Goal: Task Accomplishment & Management: Manage account settings

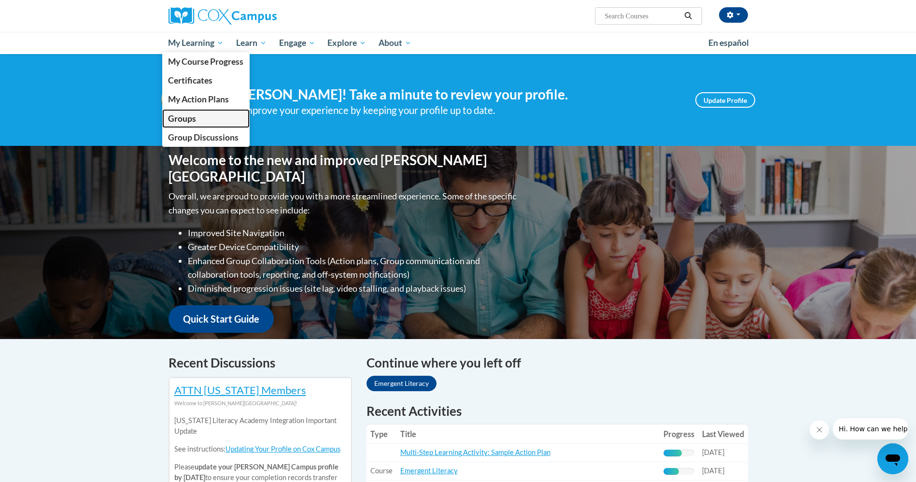
click at [180, 117] on span "Groups" at bounding box center [182, 118] width 28 height 10
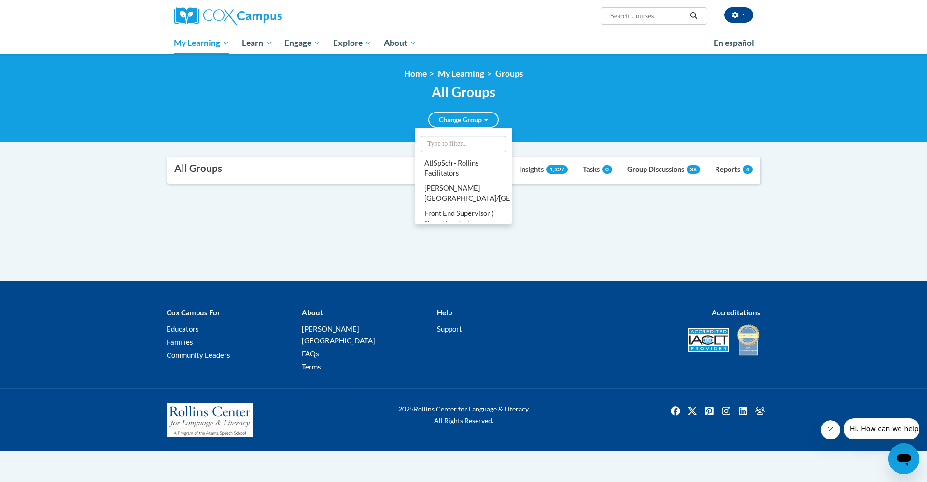
scroll to position [1, 0]
drag, startPoint x: 467, startPoint y: 149, endPoint x: 468, endPoint y: 153, distance: 4.9
click at [467, 151] on li at bounding box center [463, 142] width 93 height 24
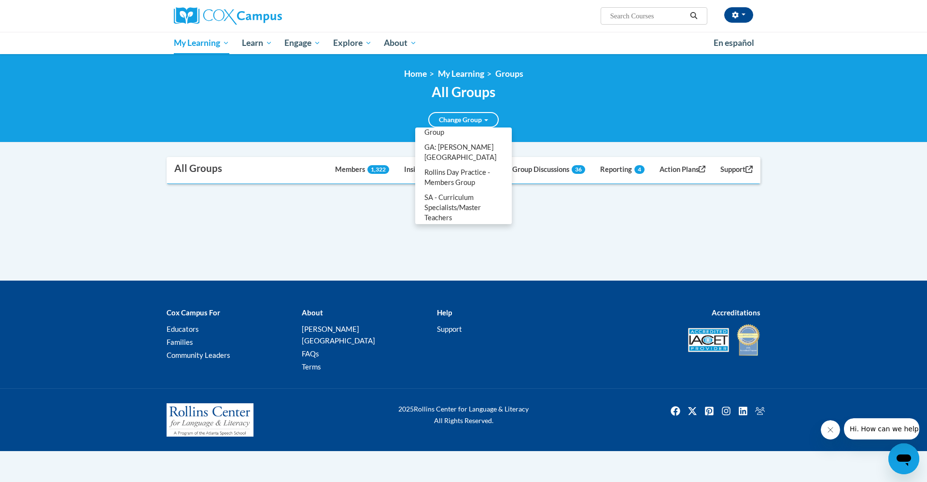
scroll to position [267, 0]
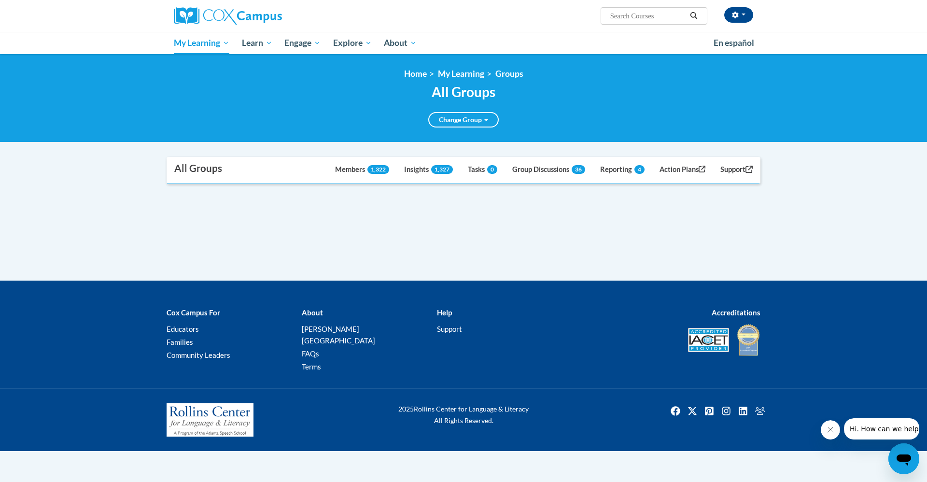
click at [466, 249] on div "Supervisor Modal Window All Groups Dashboard Members 1,322 Insights 1,327 Tasks…" at bounding box center [463, 219] width 608 height 124
drag, startPoint x: 748, startPoint y: 16, endPoint x: 744, endPoint y: 26, distance: 10.7
click at [745, 19] on button "button" at bounding box center [738, 14] width 29 height 15
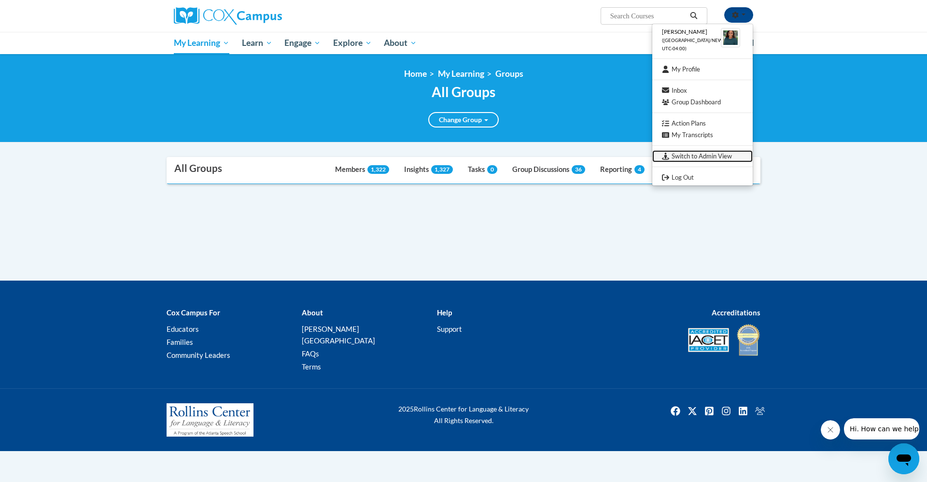
click at [708, 159] on link "Switch to Admin View" at bounding box center [702, 156] width 100 height 12
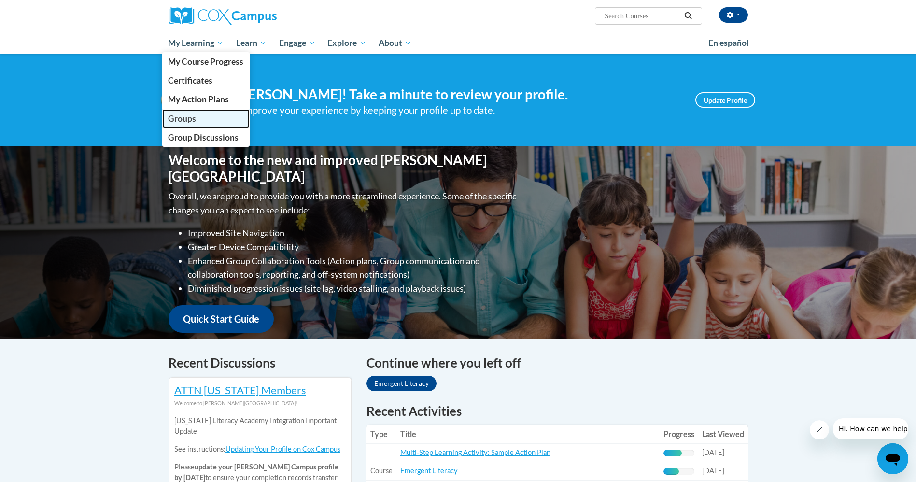
click at [191, 118] on span "Groups" at bounding box center [182, 118] width 28 height 10
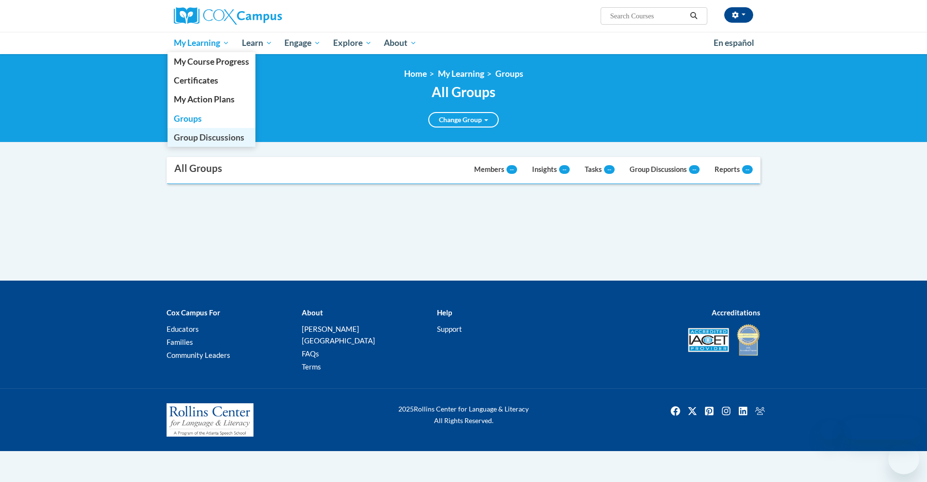
click at [189, 134] on span "Group Discussions" at bounding box center [209, 137] width 70 height 10
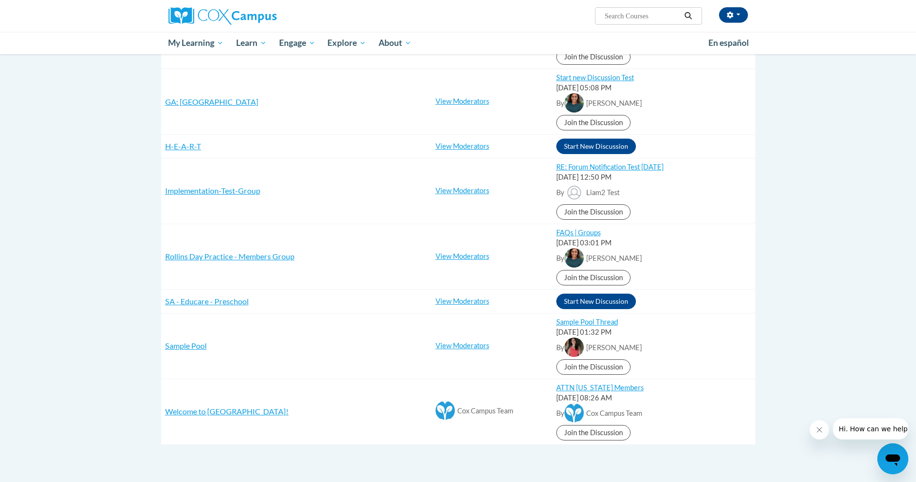
scroll to position [652, 0]
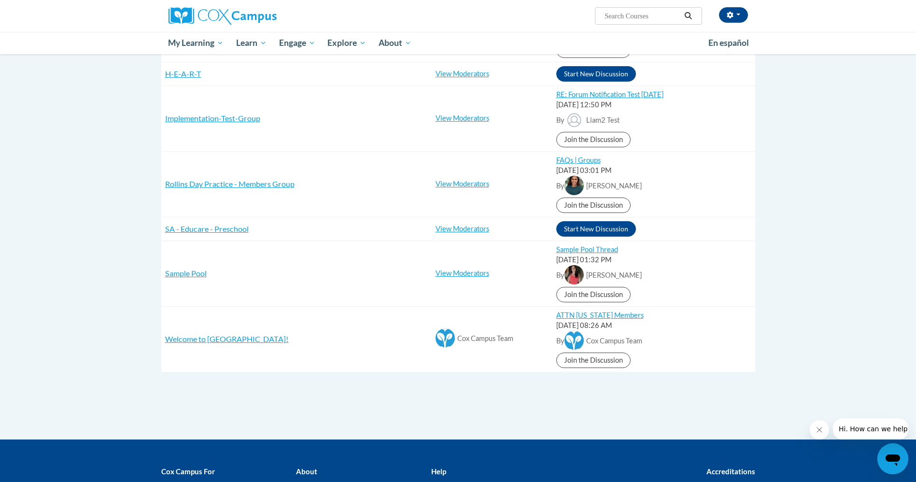
click at [452, 179] on td "View Moderators [PERSON_NAME] TEST ACCOUNT [PERSON_NAME] Lyndonia [MEDICAL_DATA…" at bounding box center [491, 185] width 121 height 66
click at [451, 181] on link "View Moderators" at bounding box center [462, 184] width 54 height 8
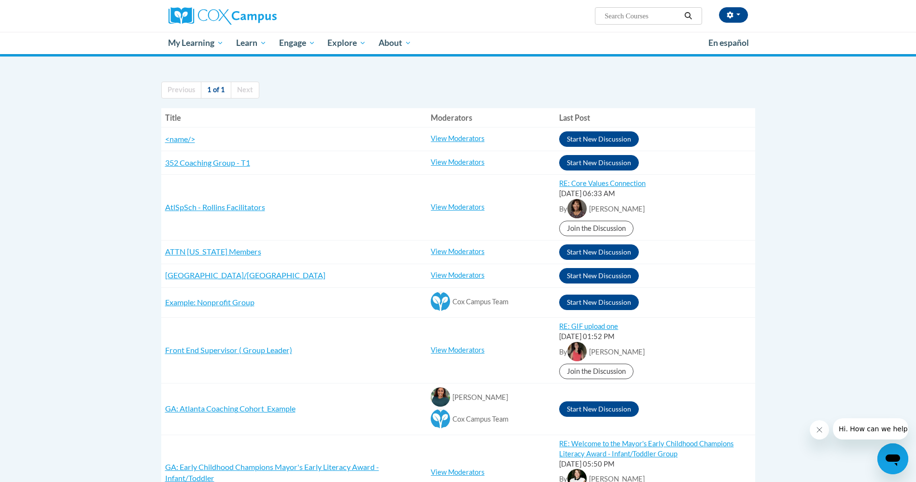
scroll to position [0, 0]
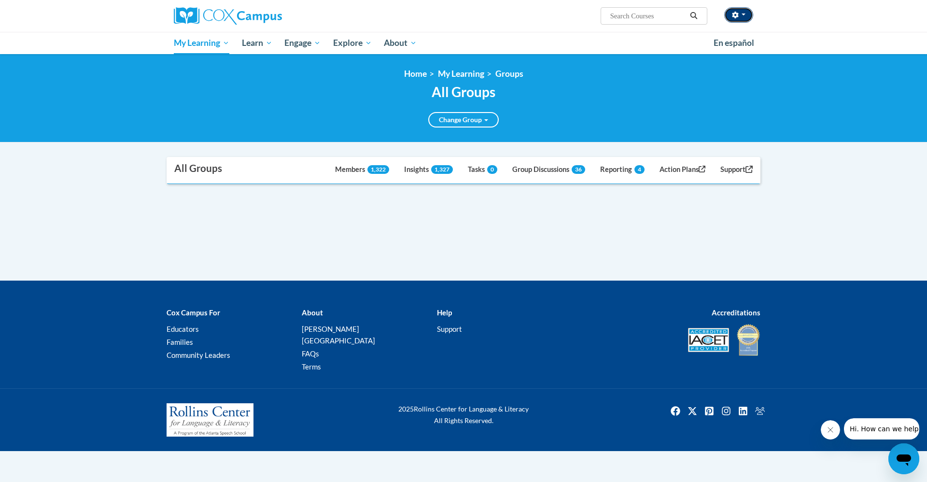
click at [737, 19] on button "button" at bounding box center [738, 14] width 29 height 15
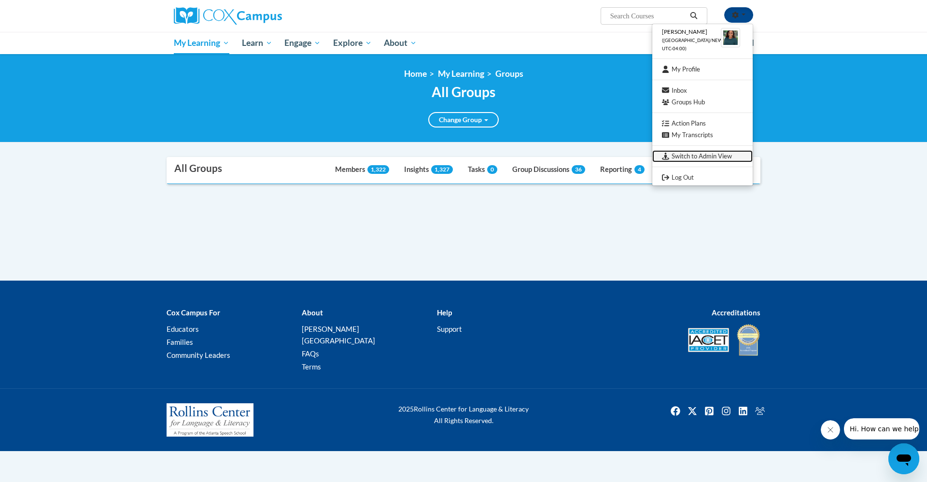
click at [722, 152] on link "Switch to Admin View" at bounding box center [702, 156] width 100 height 12
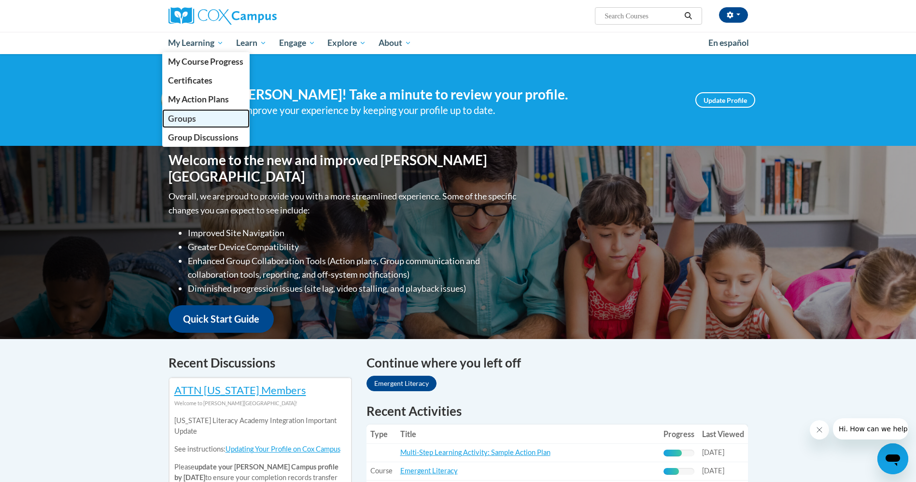
click at [180, 117] on span "Groups" at bounding box center [182, 118] width 28 height 10
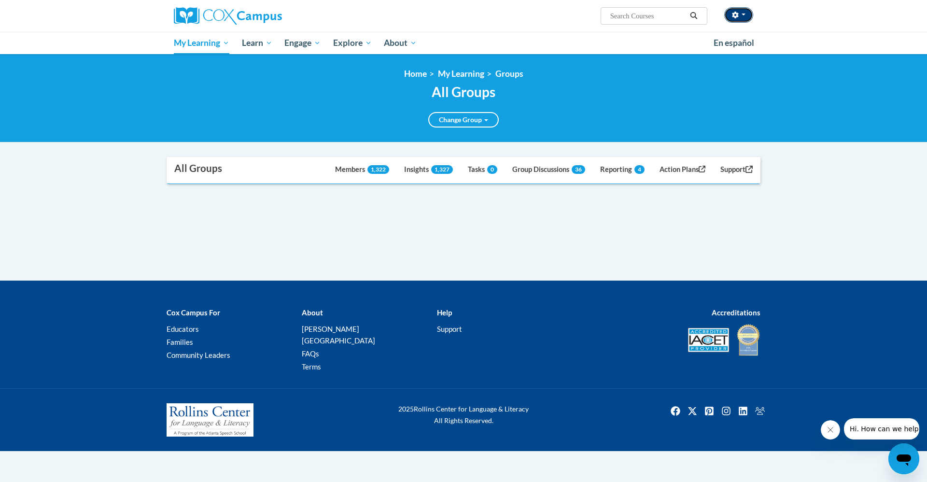
click at [741, 14] on span "button" at bounding box center [743, 15] width 4 height 2
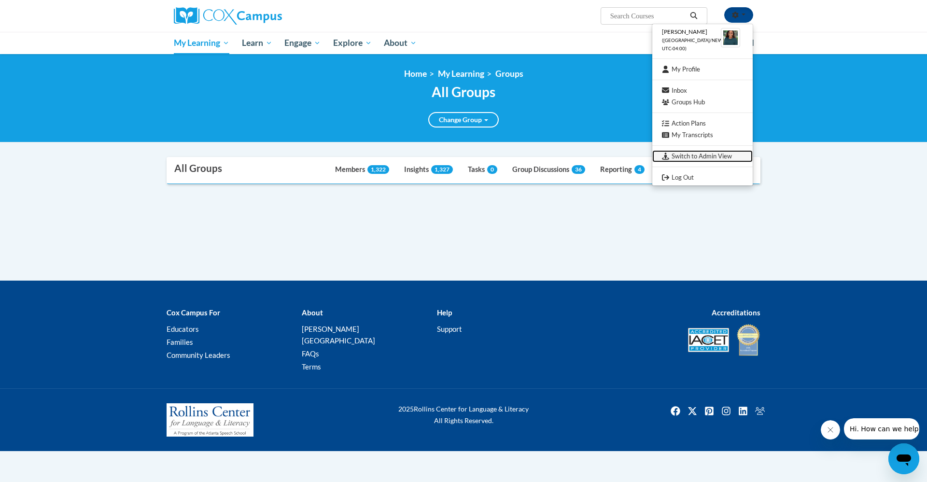
click at [698, 154] on link "Switch to Admin View" at bounding box center [702, 156] width 100 height 12
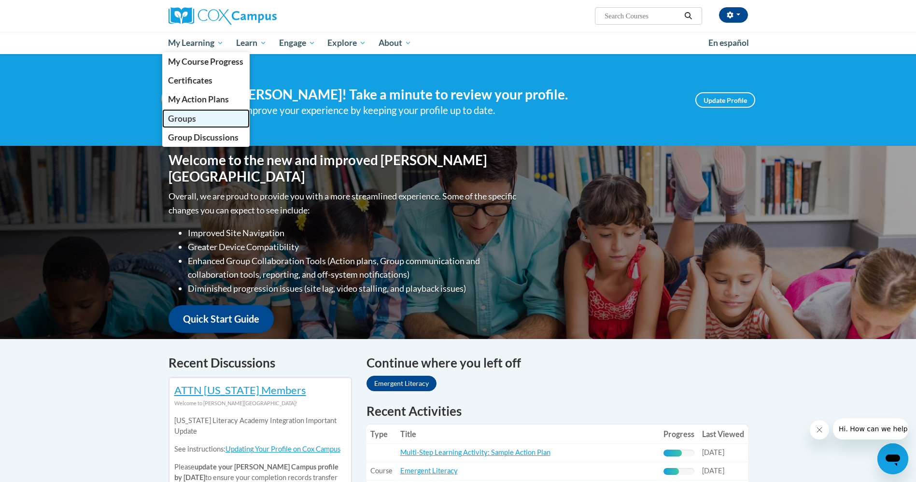
click at [188, 117] on span "Groups" at bounding box center [182, 118] width 28 height 10
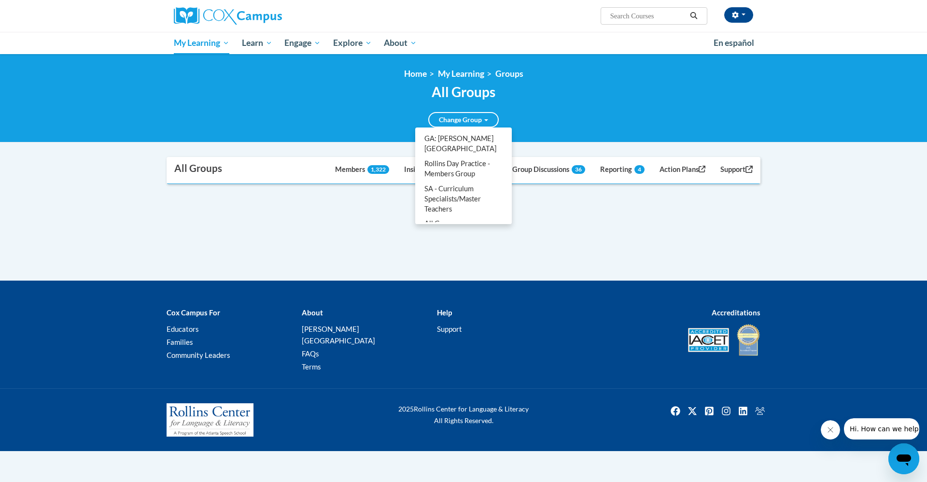
scroll to position [267, 0]
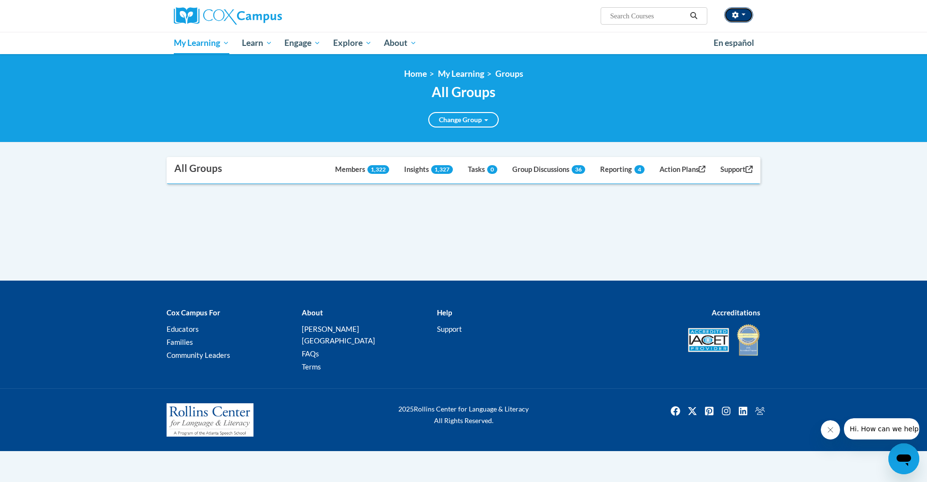
click at [745, 14] on button "button" at bounding box center [738, 14] width 29 height 15
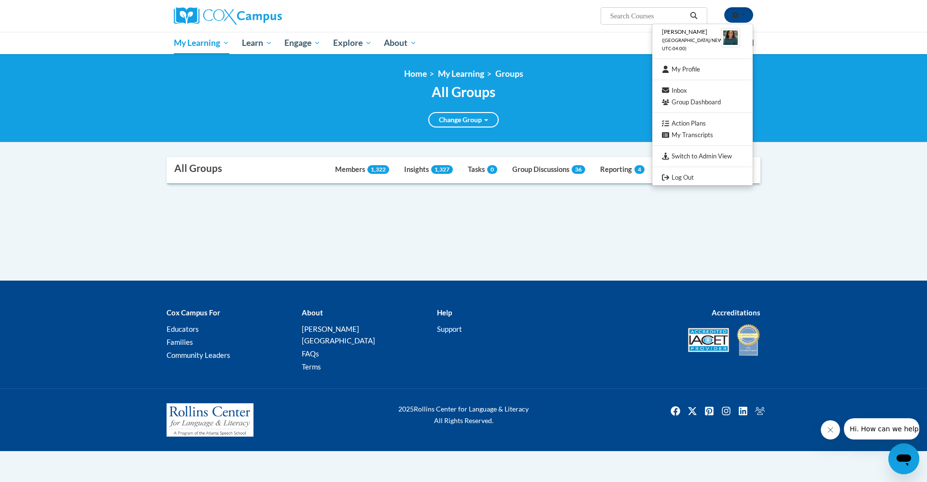
click at [709, 163] on ul "Shonta Lyons (America/New_York UTC-04:00) My Profile Inbox Group Dashboard Acti…" at bounding box center [702, 105] width 101 height 162
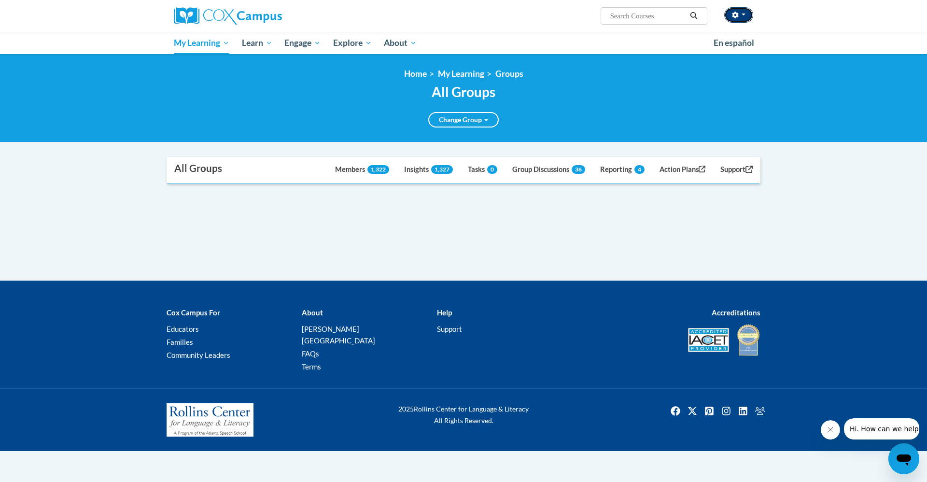
click at [742, 17] on button "button" at bounding box center [738, 14] width 29 height 15
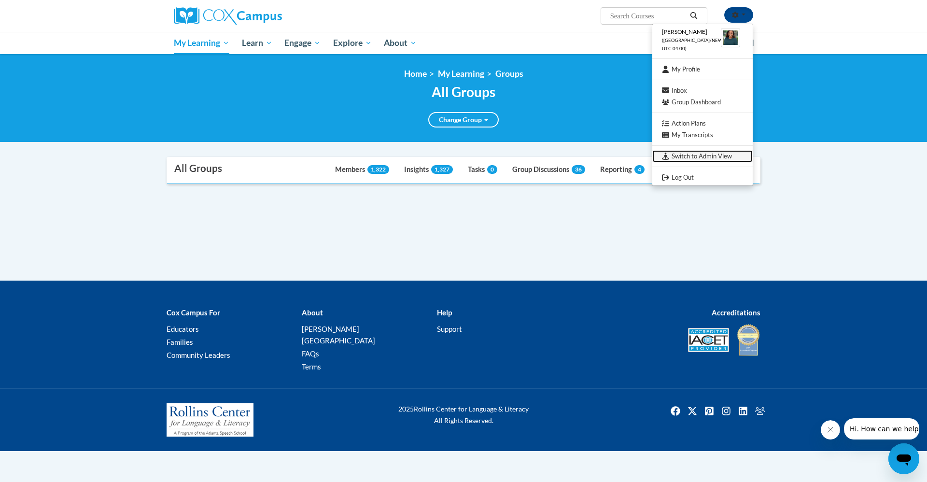
click at [710, 153] on link "Switch to Admin View" at bounding box center [702, 156] width 100 height 12
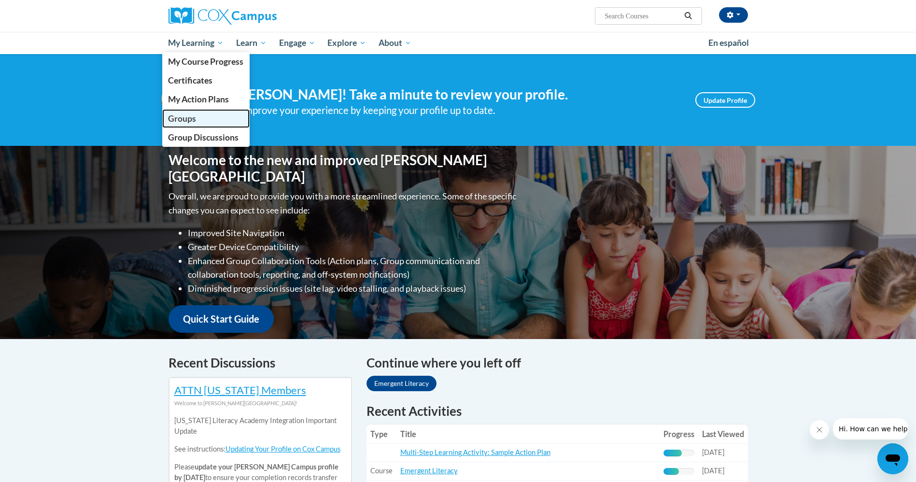
click at [181, 121] on span "Groups" at bounding box center [182, 118] width 28 height 10
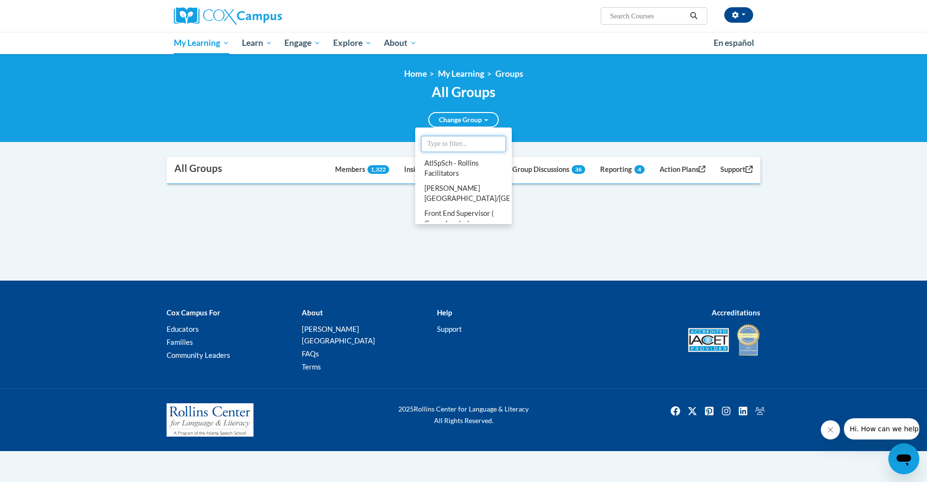
click at [461, 138] on input "text" at bounding box center [463, 144] width 85 height 16
click at [460, 139] on input "text" at bounding box center [463, 144] width 85 height 16
type input "rollins"
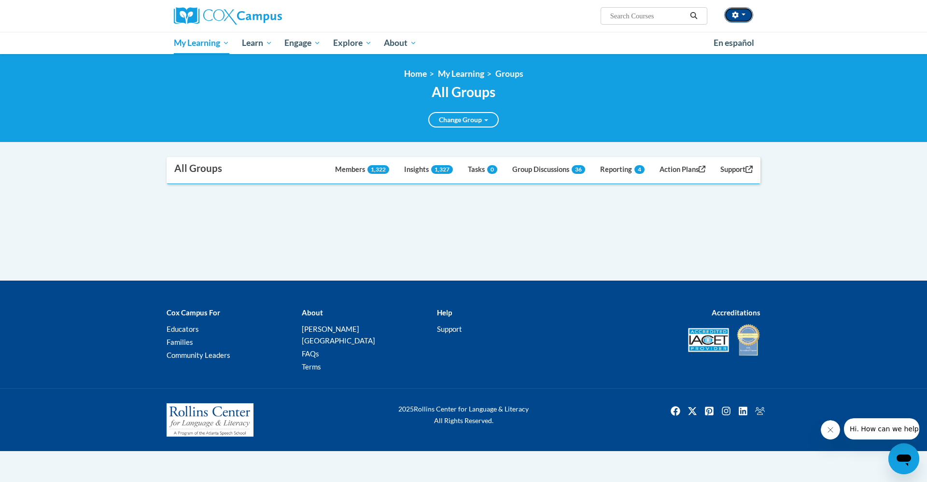
drag, startPoint x: 744, startPoint y: 20, endPoint x: 742, endPoint y: 25, distance: 5.0
click at [743, 22] on button "button" at bounding box center [738, 14] width 29 height 15
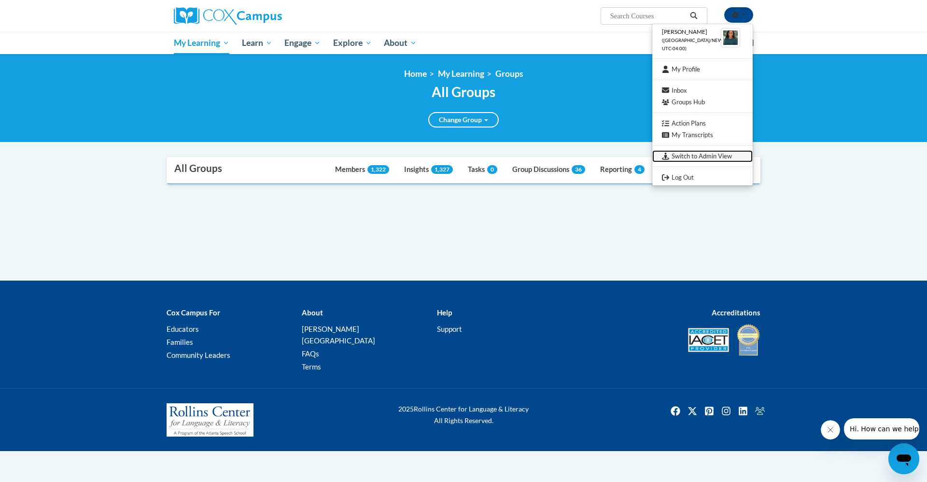
click at [702, 159] on link "Switch to Admin View" at bounding box center [702, 156] width 100 height 12
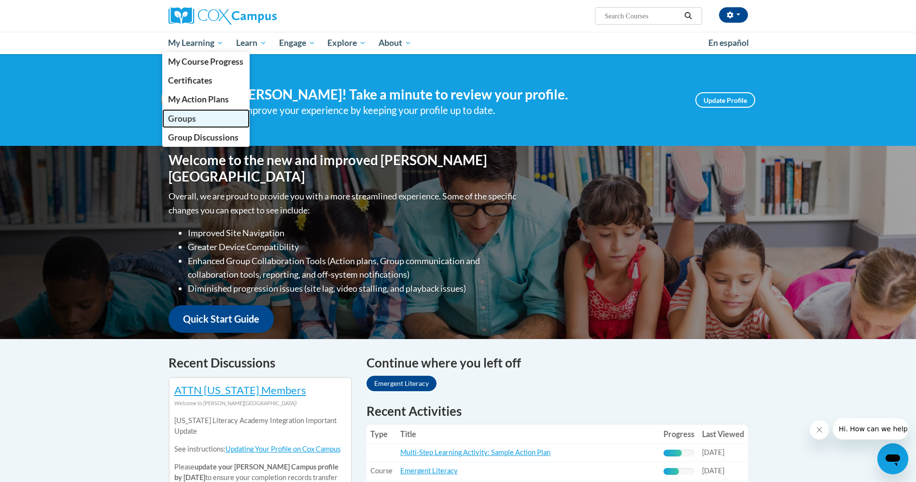
click at [180, 116] on span "Groups" at bounding box center [182, 118] width 28 height 10
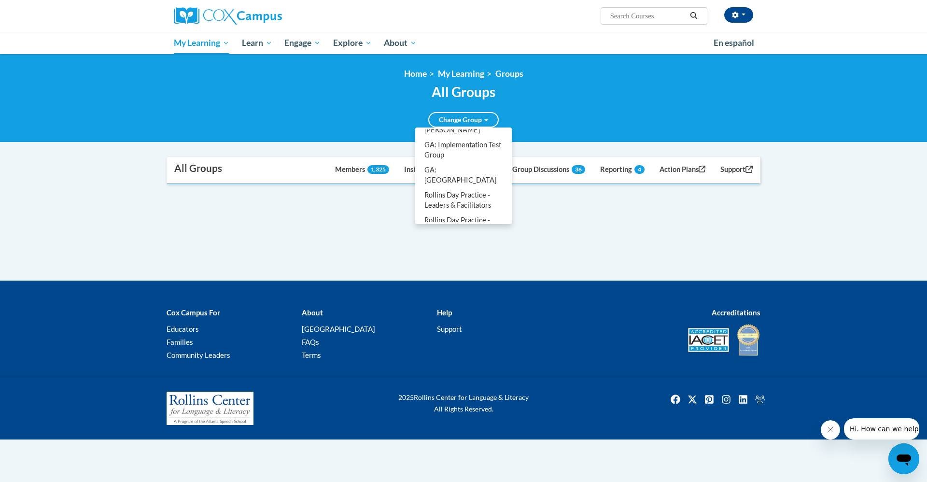
scroll to position [229, 0]
click at [440, 195] on link "Rollins Day Practice - Leaders & Facilitators" at bounding box center [463, 194] width 93 height 25
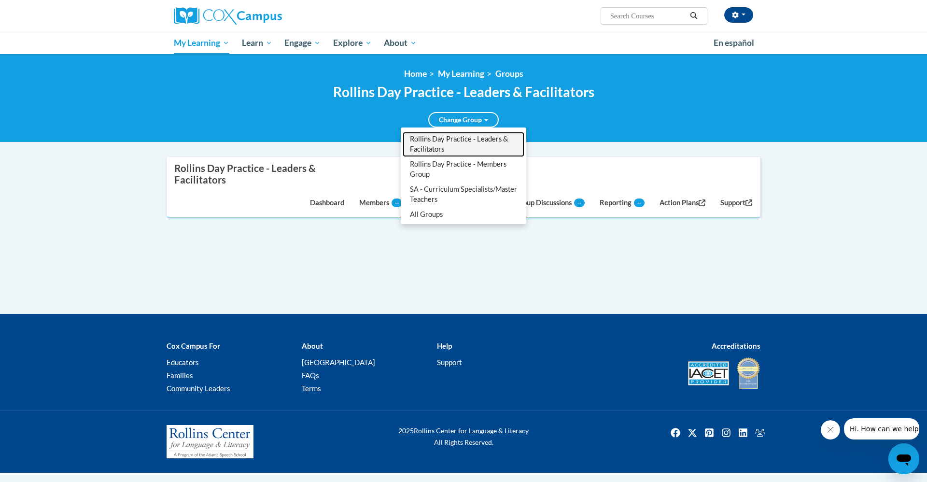
scroll to position [219, 0]
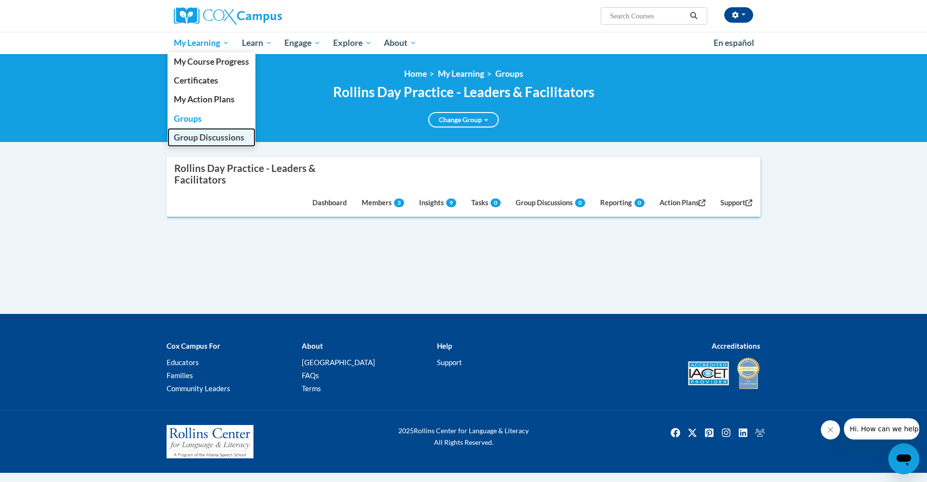
click at [194, 141] on span "Group Discussions" at bounding box center [209, 137] width 70 height 10
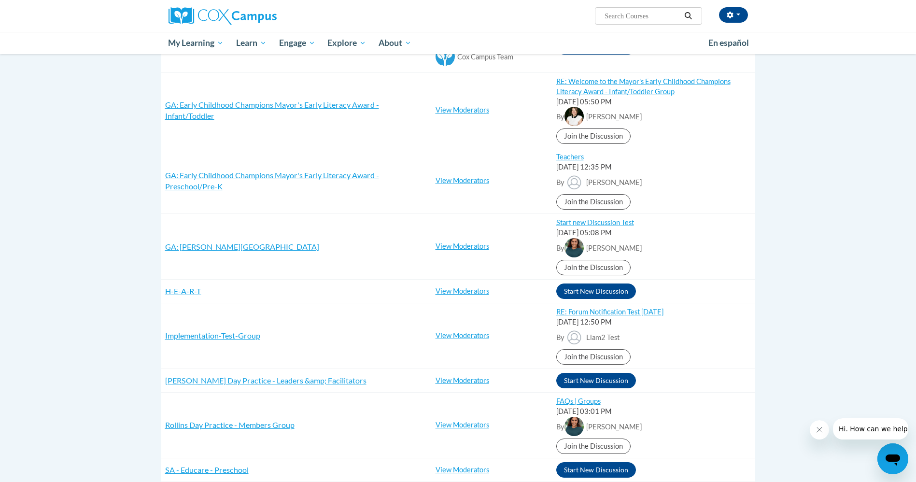
scroll to position [507, 0]
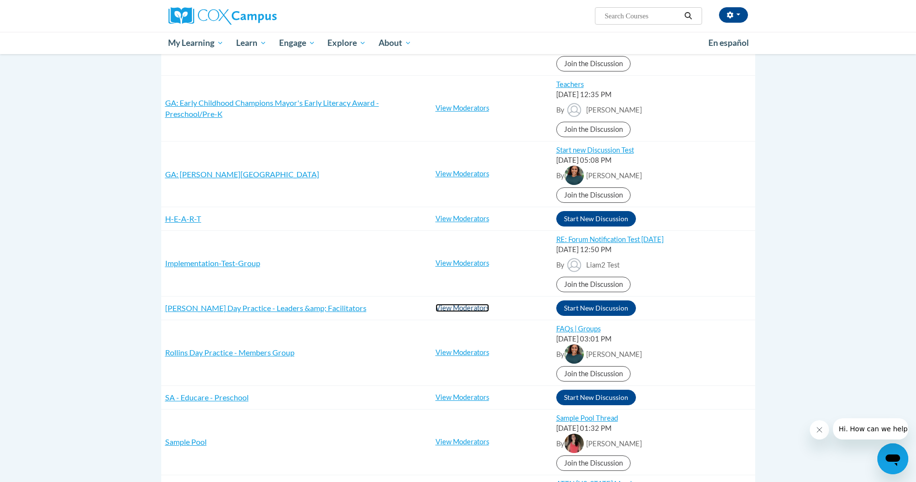
click at [468, 306] on link "View Moderators" at bounding box center [462, 308] width 54 height 8
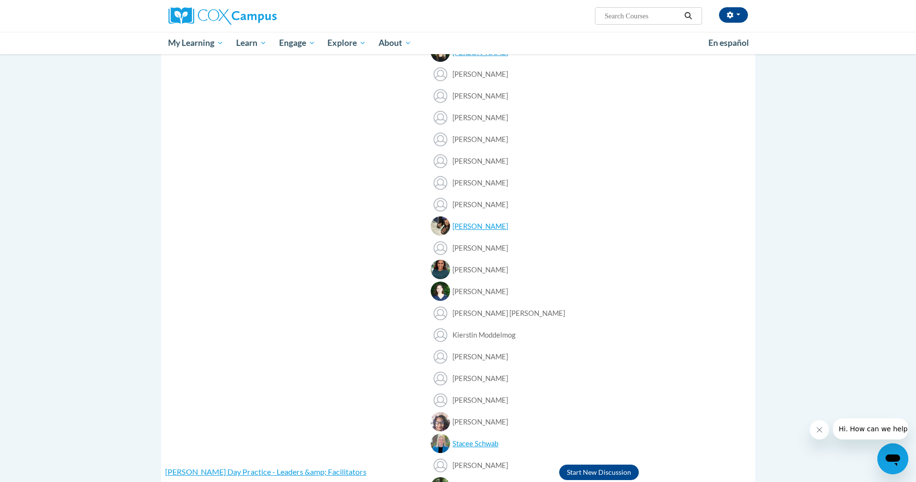
scroll to position [724, 0]
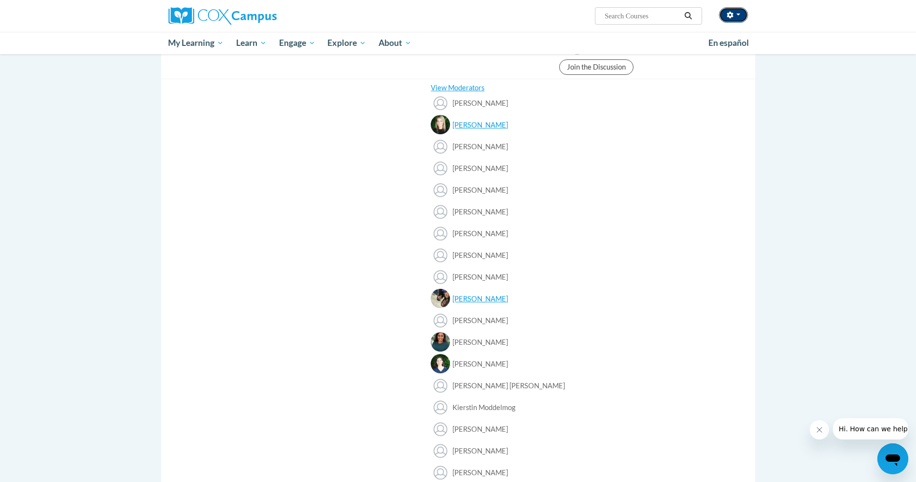
click at [735, 20] on button "button" at bounding box center [733, 14] width 29 height 15
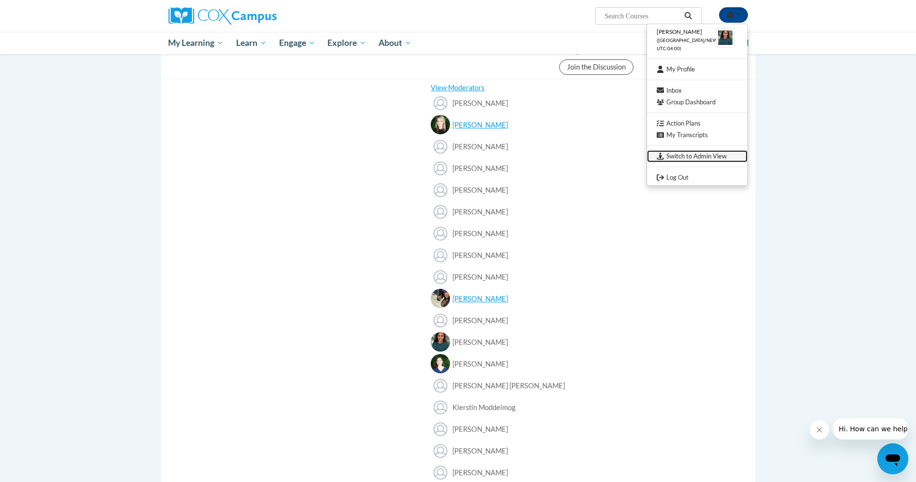
click at [707, 156] on link "Switch to Admin View" at bounding box center [697, 156] width 100 height 12
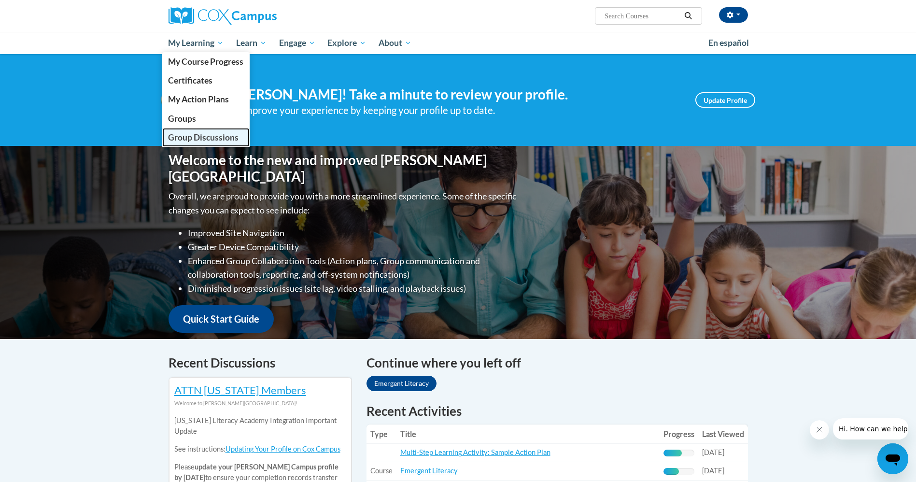
click at [184, 137] on span "Group Discussions" at bounding box center [203, 137] width 70 height 10
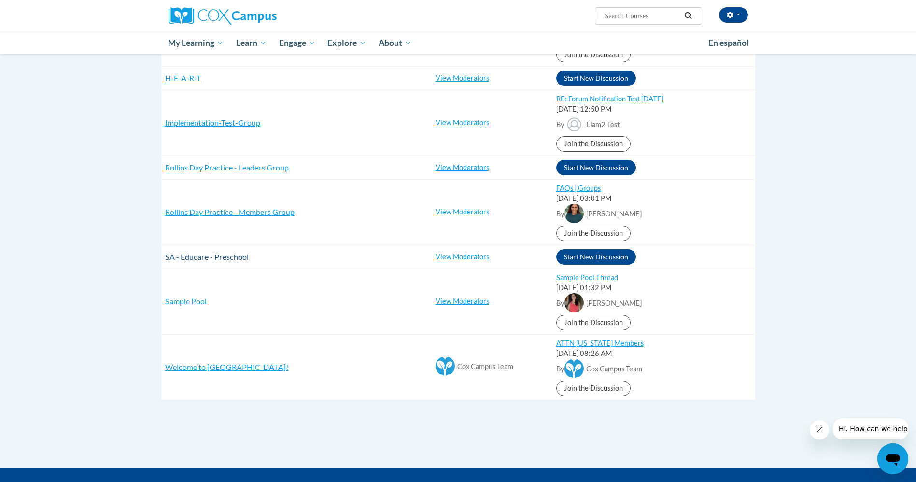
scroll to position [720, 0]
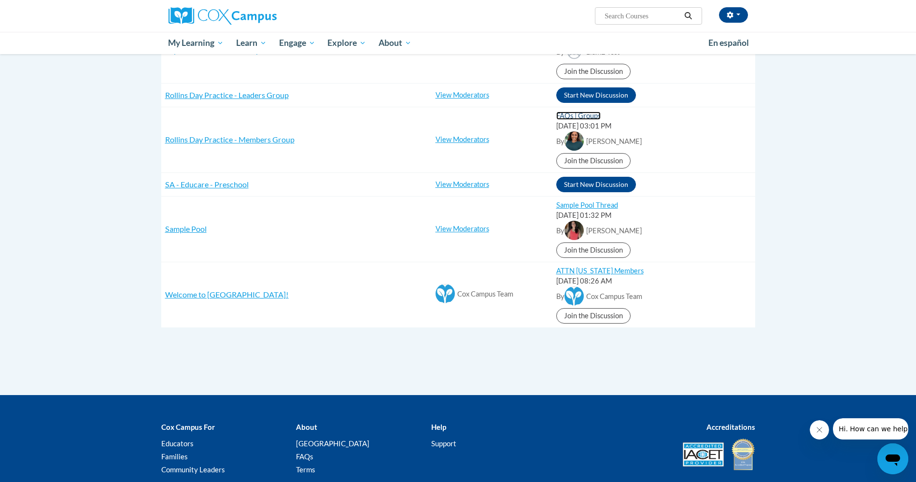
click at [576, 117] on link "FAQs | Groups" at bounding box center [578, 115] width 44 height 8
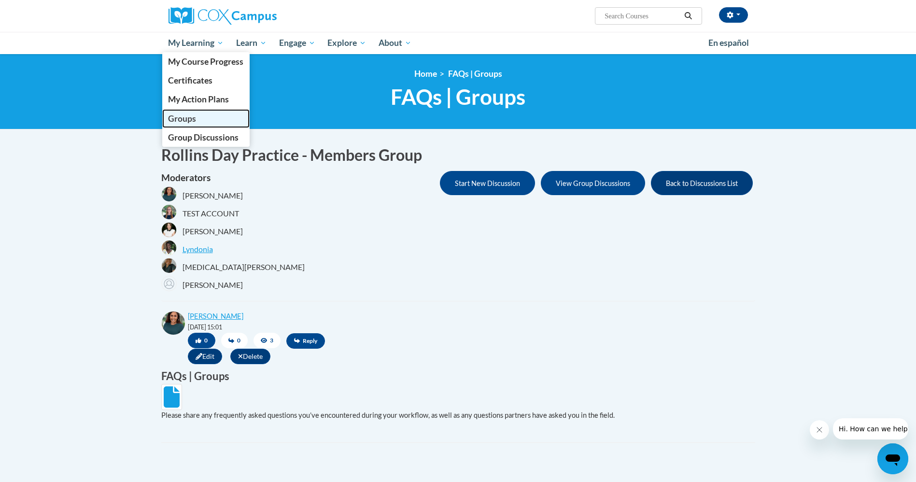
click at [193, 119] on span "Groups" at bounding box center [182, 118] width 28 height 10
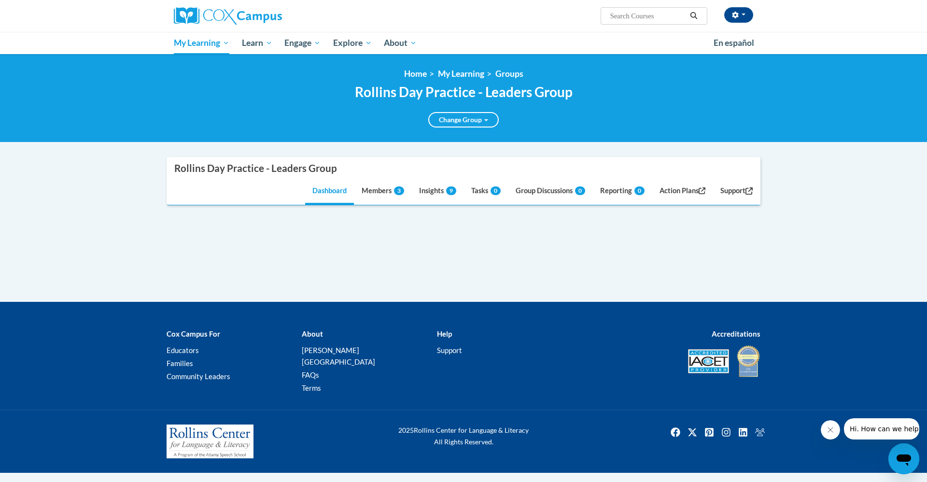
click at [551, 133] on div "<en>My Learning</en><fr>New fr_My Learning</fr><it>New it_My Learning</it><de>N…" at bounding box center [463, 98] width 927 height 88
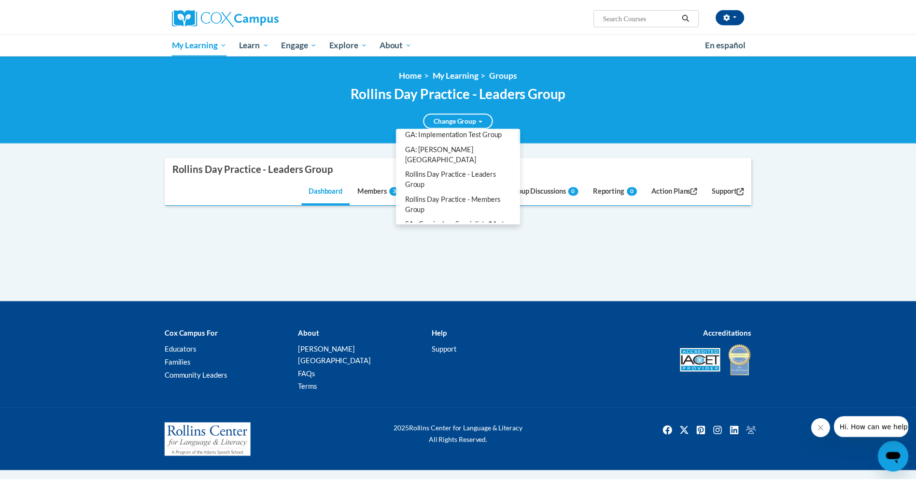
scroll to position [220, 0]
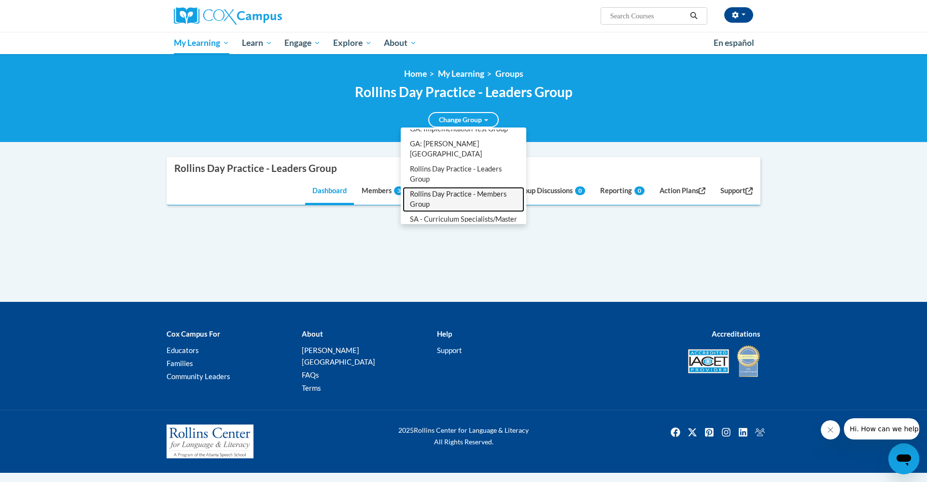
click at [468, 206] on link "Rollins Day Practice - Members Group" at bounding box center [463, 199] width 122 height 25
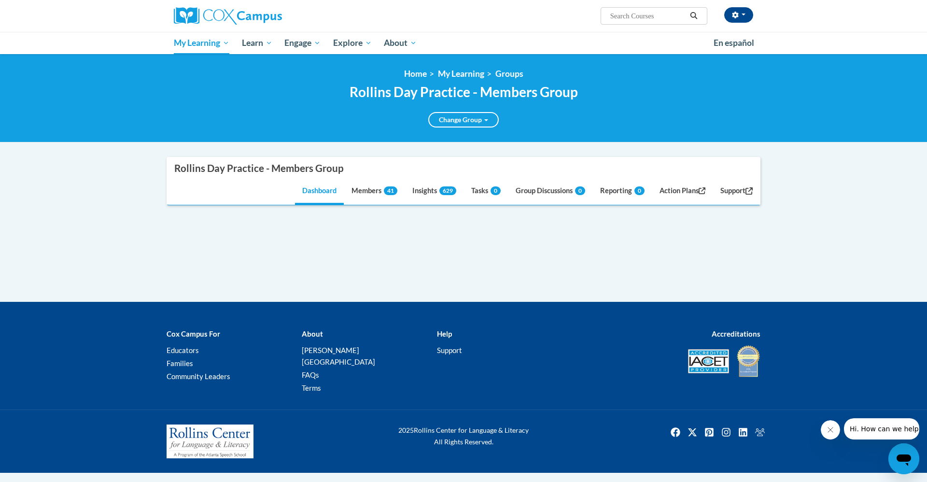
click at [391, 231] on div at bounding box center [463, 229] width 594 height 14
click at [522, 191] on link "Group Discussions 0" at bounding box center [550, 192] width 84 height 26
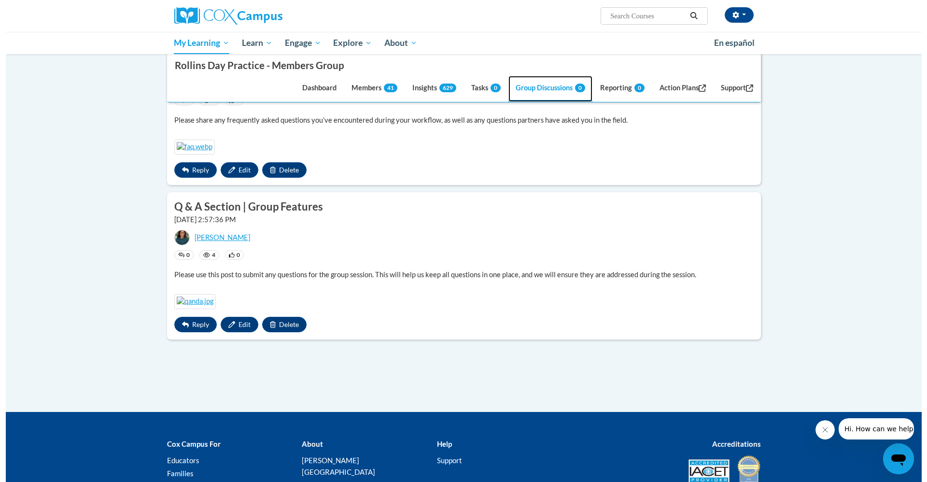
scroll to position [290, 0]
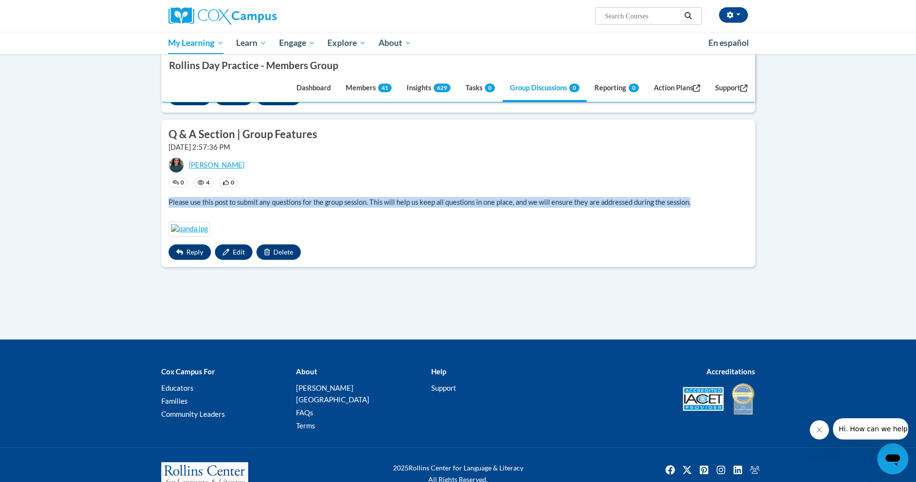
drag, startPoint x: 691, startPoint y: 242, endPoint x: 168, endPoint y: 234, distance: 522.7
click at [168, 208] on p "Please use this post to submit any questions for the group session. This will h…" at bounding box center [457, 202] width 579 height 11
copy p "Please use this post to submit any questions for the group session. This will h…"
click at [292, 256] on span "Delete" at bounding box center [283, 252] width 20 height 8
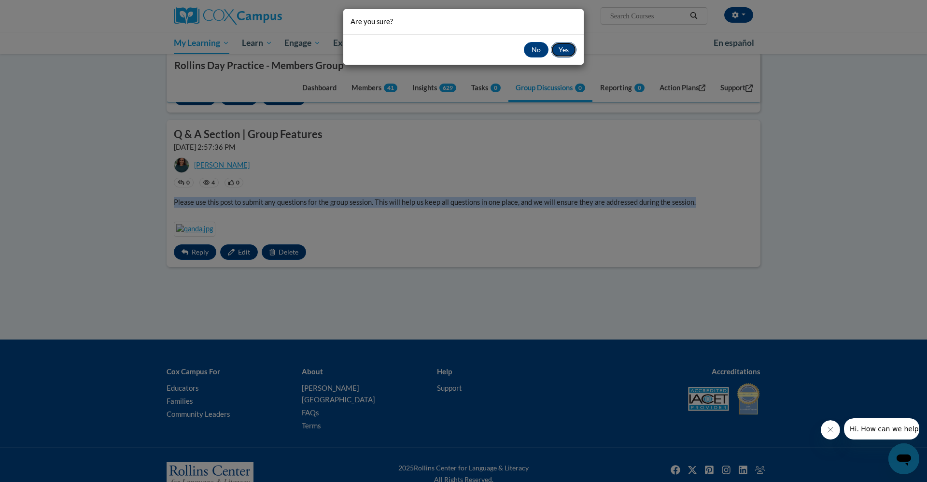
click at [565, 46] on button "Yes" at bounding box center [564, 49] width 26 height 15
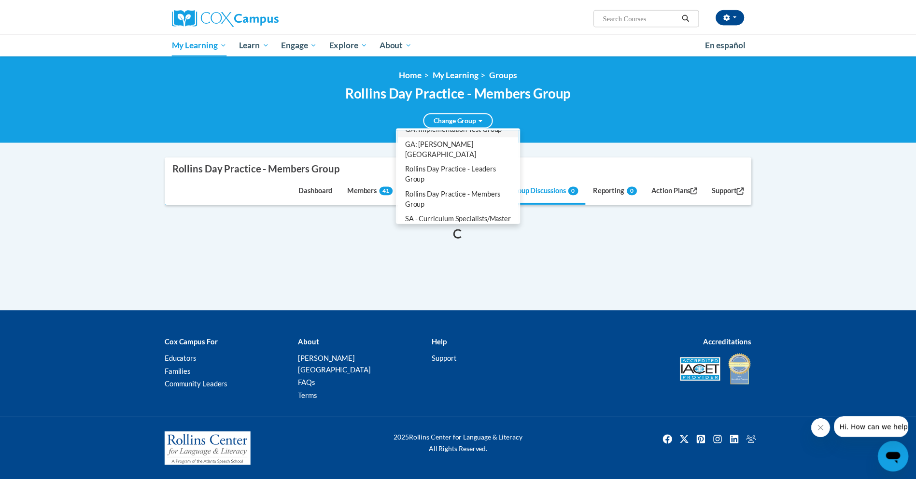
scroll to position [0, 0]
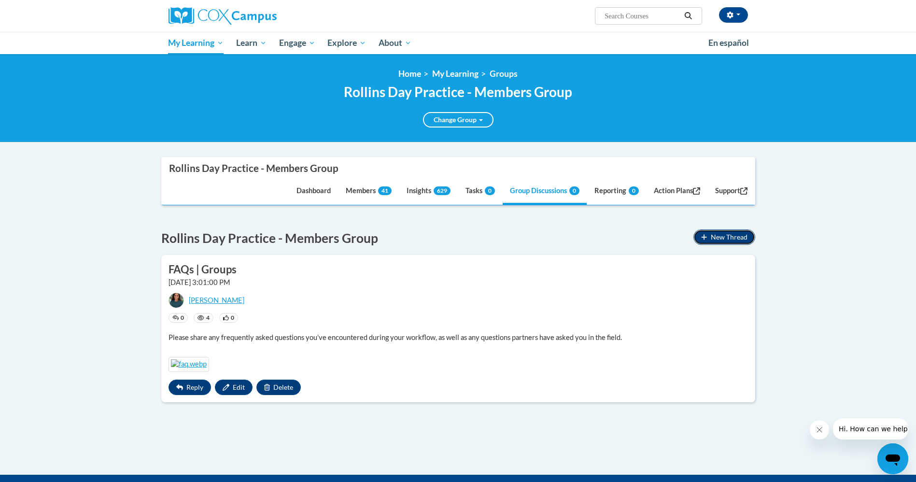
click at [704, 236] on icon "button" at bounding box center [704, 237] width 6 height 7
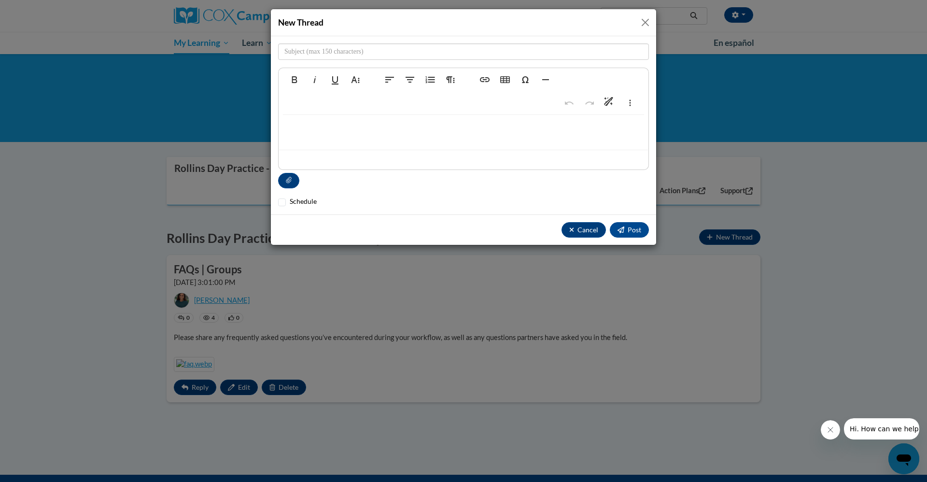
click at [328, 125] on p at bounding box center [463, 130] width 350 height 11
type textarea "<p>Please use this post to submit any questions for the group session. This wil…"
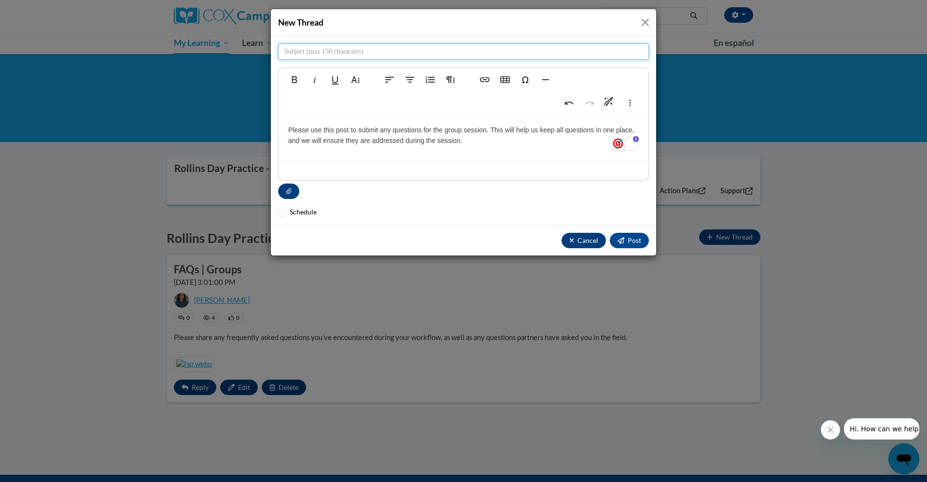
click at [307, 46] on input "text" at bounding box center [463, 51] width 371 height 16
click at [303, 55] on input "Q & A | Features" at bounding box center [463, 51] width 371 height 16
drag, startPoint x: 361, startPoint y: 51, endPoint x: 327, endPoint y: 53, distance: 33.4
click at [327, 53] on input "Q & A Section | Features" at bounding box center [463, 51] width 371 height 16
click at [335, 144] on p "Please use this post to submit any questions for the group session. This will h…" at bounding box center [463, 136] width 350 height 22
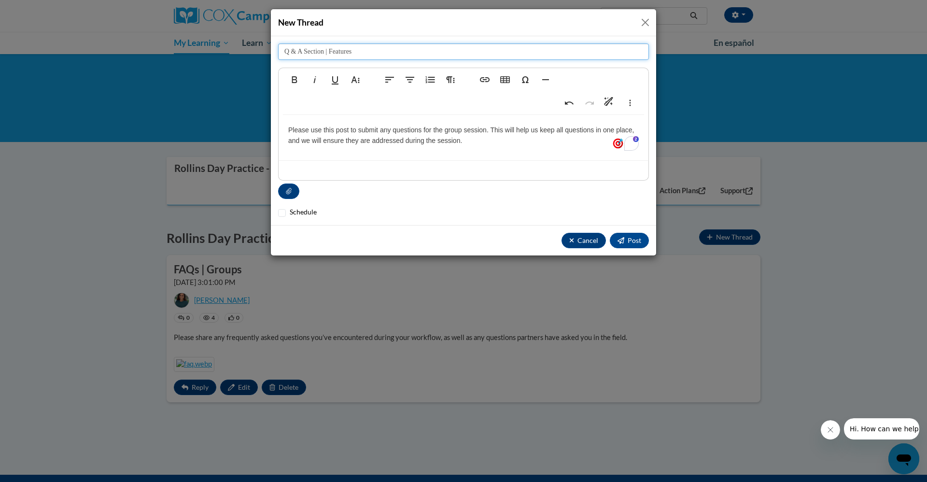
click at [333, 53] on input "Q & A Section | Features" at bounding box center [463, 51] width 371 height 16
type input "Q & A Section | Group Features"
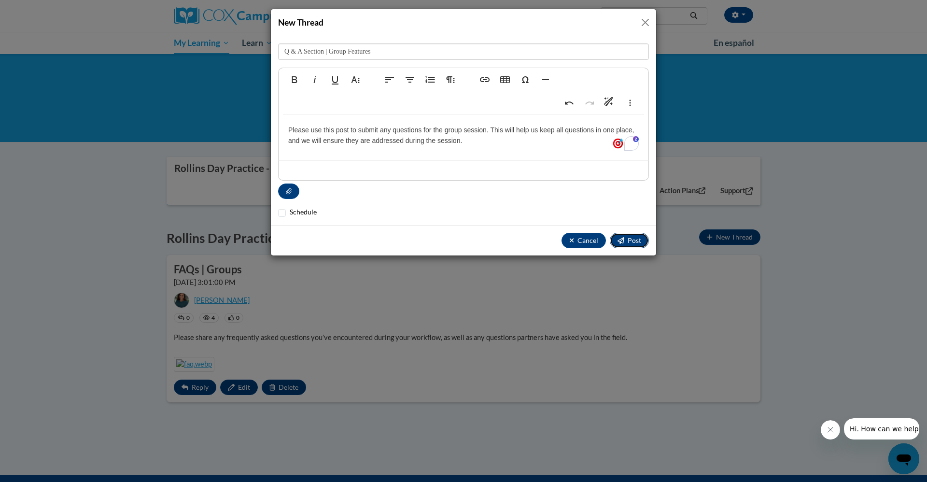
click at [632, 238] on span "Post" at bounding box center [634, 240] width 14 height 8
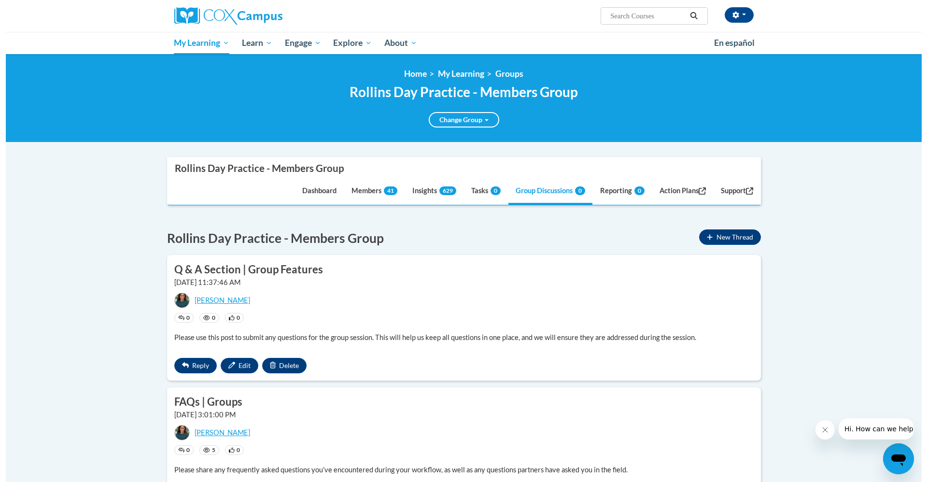
scroll to position [145, 0]
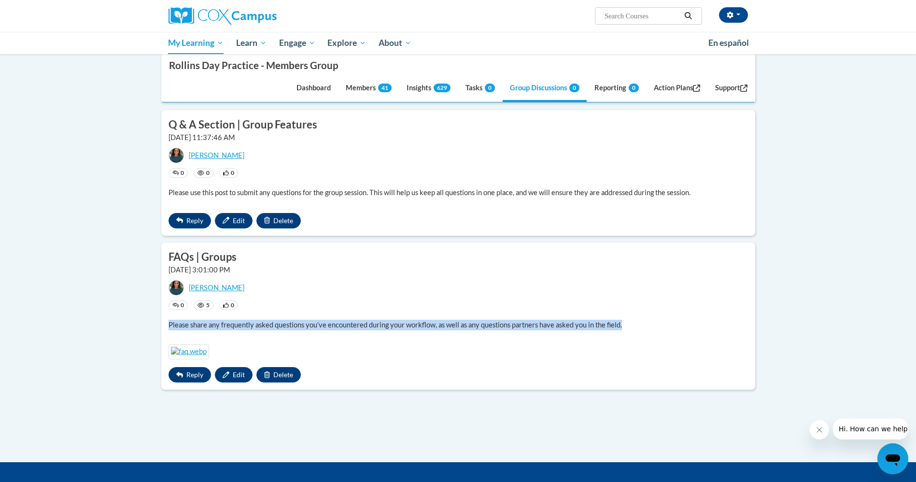
drag, startPoint x: 637, startPoint y: 328, endPoint x: 168, endPoint y: 328, distance: 468.6
click at [168, 328] on p "Please share any frequently asked questions you’ve encountered during your work…" at bounding box center [457, 324] width 579 height 11
copy p "Please share any frequently asked questions you’ve encountered during your work…"
click at [230, 223] on button "Edit" at bounding box center [234, 220] width 38 height 15
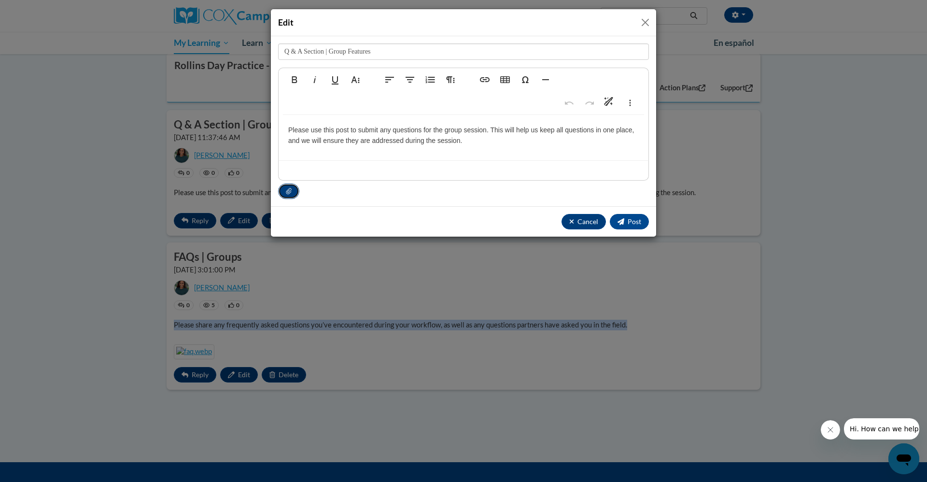
click at [291, 189] on icon "Attachment" at bounding box center [288, 191] width 5 height 6
click at [634, 222] on span "Post" at bounding box center [634, 221] width 14 height 8
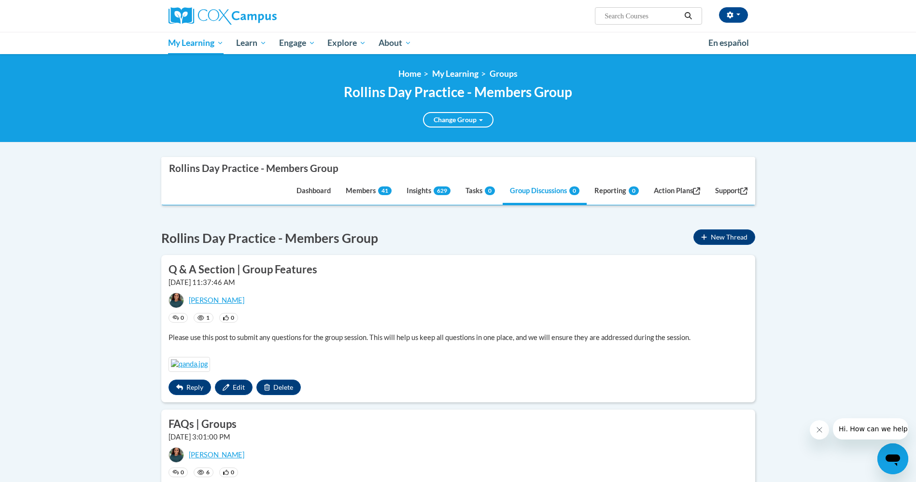
scroll to position [217, 0]
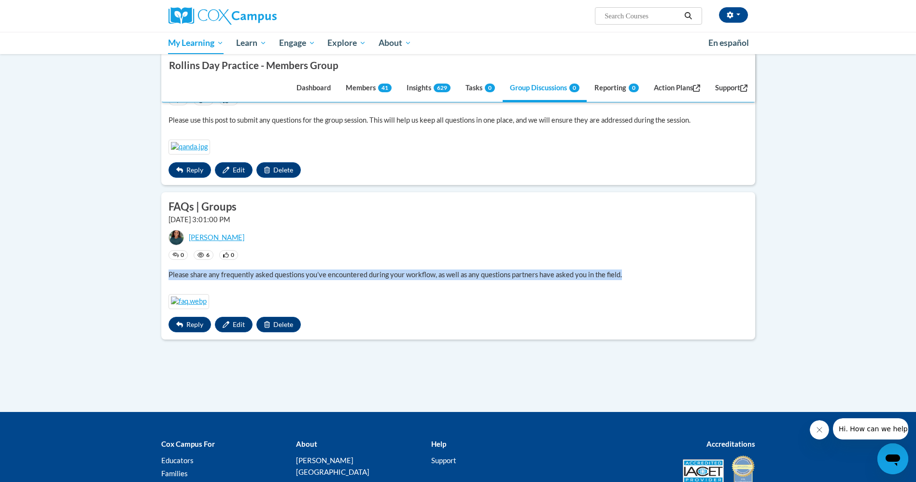
drag, startPoint x: 644, startPoint y: 316, endPoint x: 48, endPoint y: 315, distance: 596.0
click at [48, 314] on body "Shonta Lyons (America/New_York UTC-04:00) My Profile Inbox Groups Hub Action Pl…" at bounding box center [458, 183] width 916 height 800
copy p "Please share any frequently asked questions you’ve encountered during your work…"
click at [729, 21] on button "button" at bounding box center [733, 14] width 29 height 15
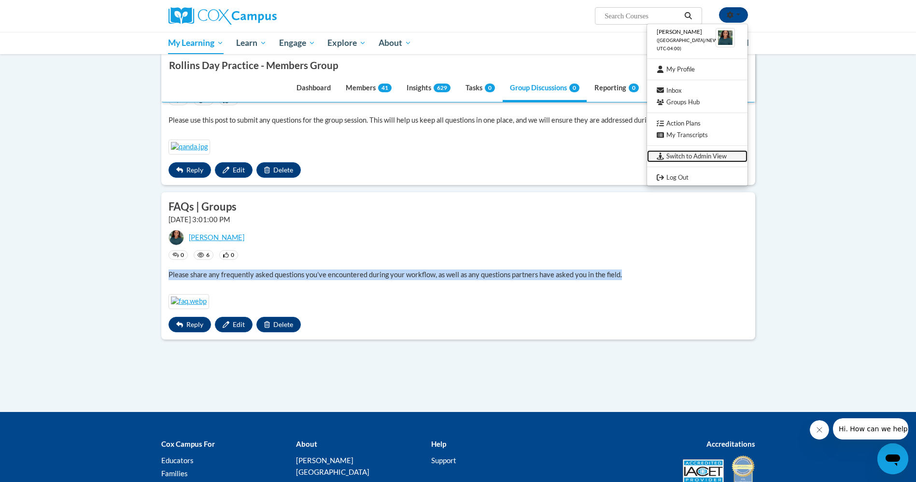
click at [706, 160] on link "Switch to Admin View" at bounding box center [697, 156] width 100 height 12
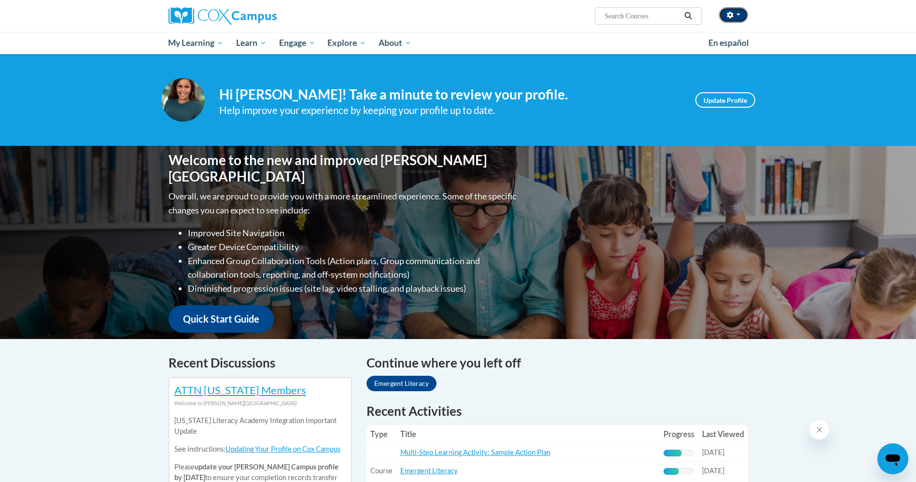
click at [736, 18] on button "button" at bounding box center [733, 14] width 29 height 15
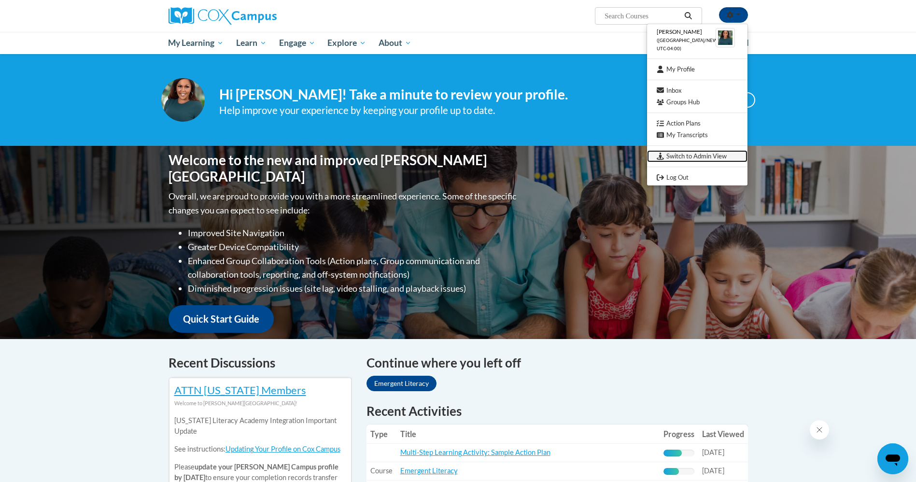
click at [706, 151] on link "Switch to Admin View" at bounding box center [697, 156] width 100 height 12
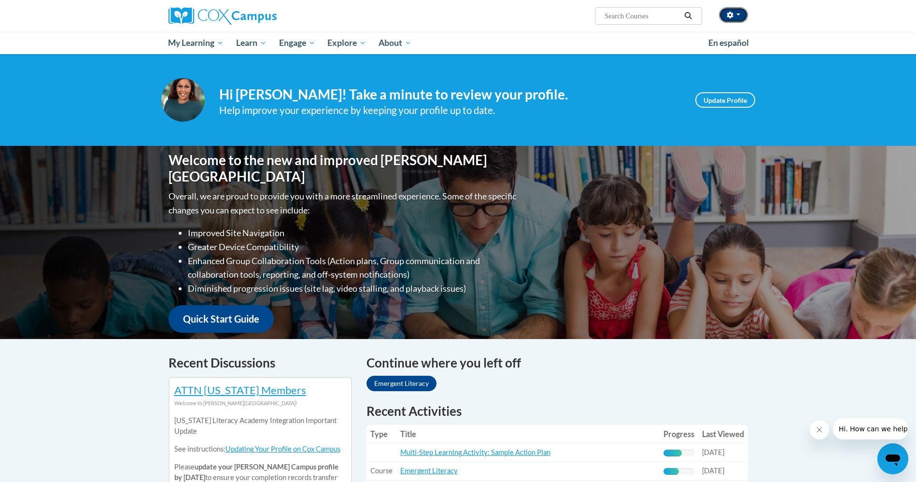
click at [734, 18] on button "button" at bounding box center [733, 14] width 29 height 15
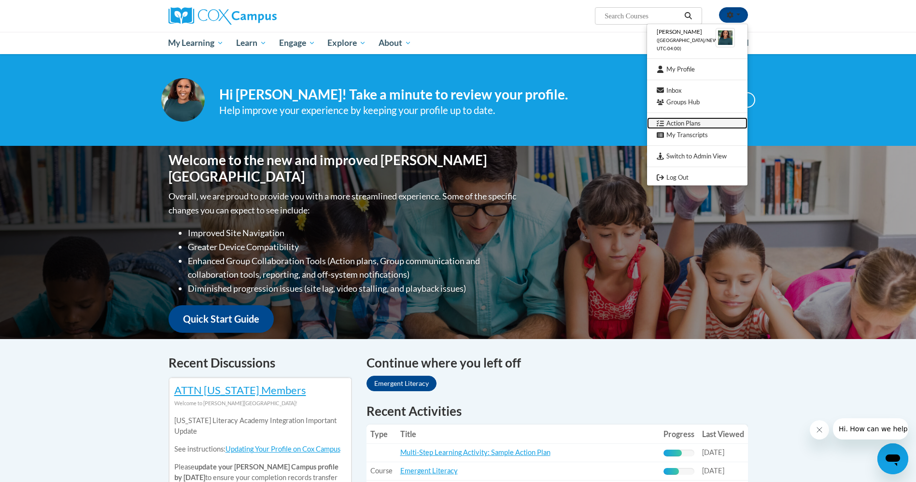
click at [687, 123] on link "Action Plans" at bounding box center [697, 123] width 100 height 12
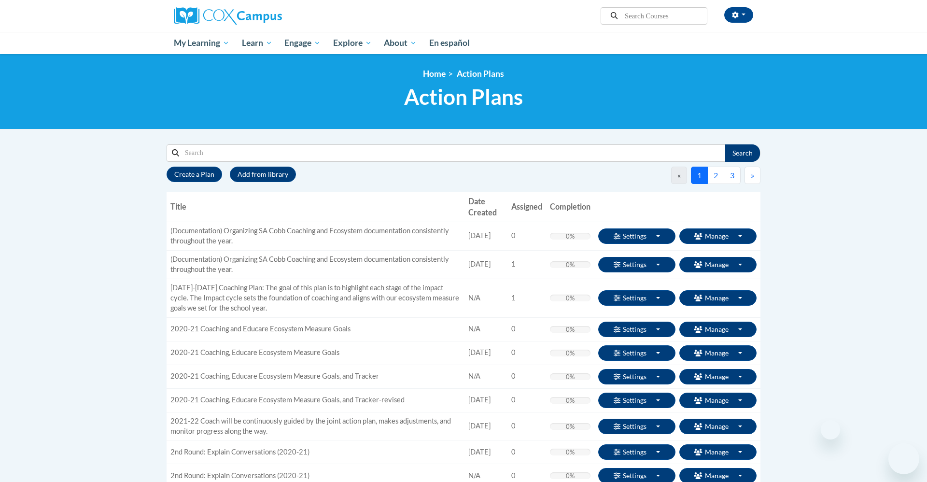
click at [343, 155] on input "Search" at bounding box center [452, 153] width 546 height 16
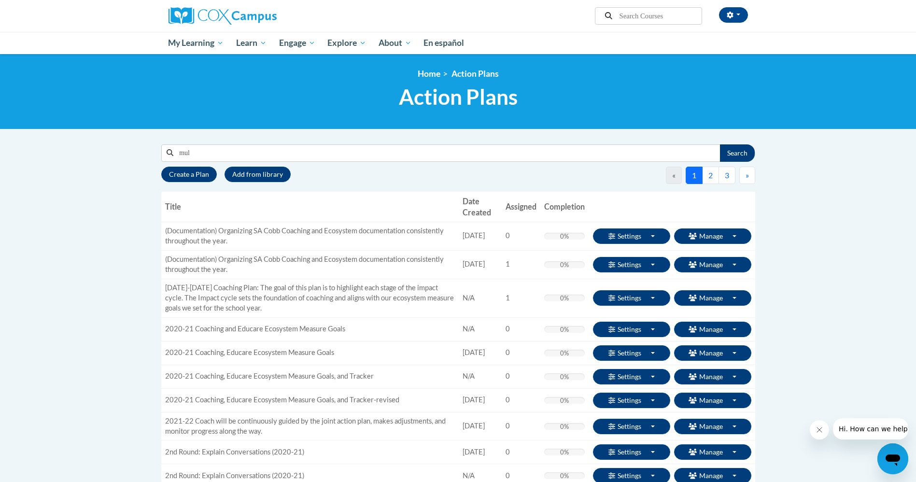
type input "multi"
click at [727, 153] on button "Search" at bounding box center [737, 152] width 35 height 17
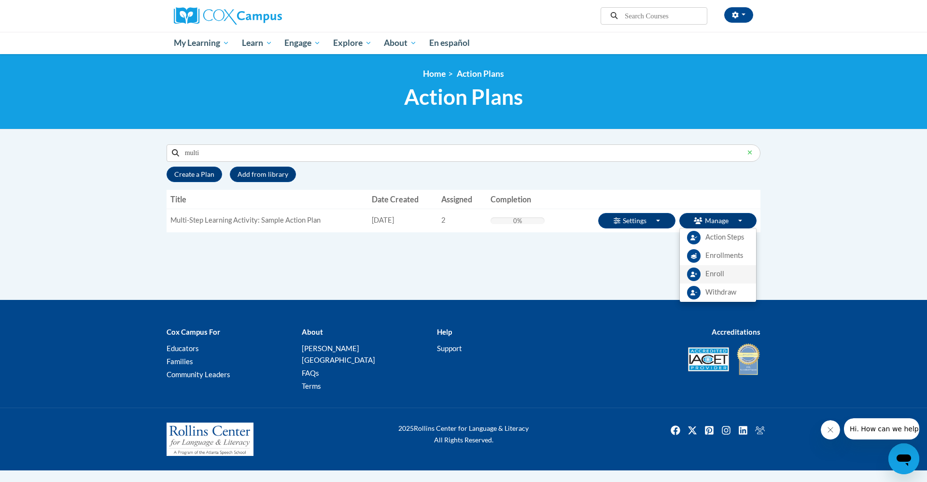
click at [712, 273] on span "Enroll" at bounding box center [714, 274] width 19 height 10
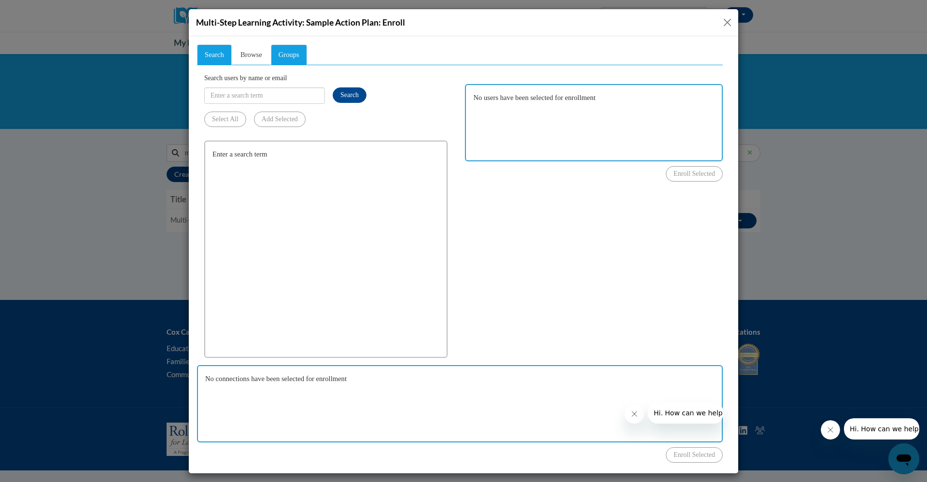
click at [292, 55] on span "Groups" at bounding box center [288, 54] width 21 height 8
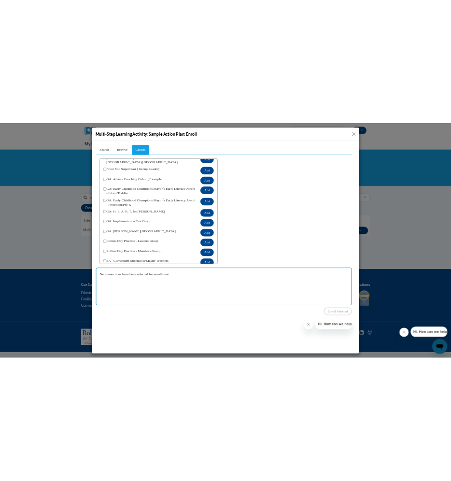
scroll to position [84, 0]
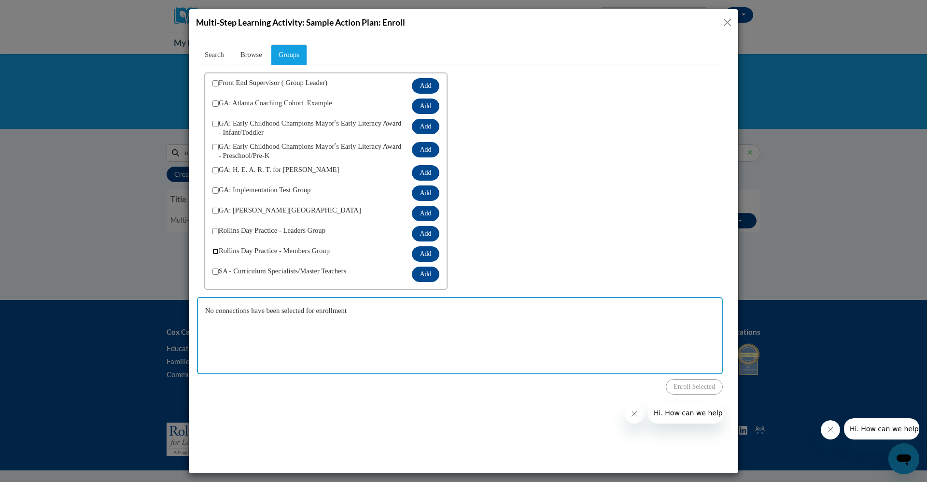
click at [217, 249] on input "checkbox" at bounding box center [215, 251] width 6 height 6
checkbox input "true"
click at [421, 251] on button "Add" at bounding box center [425, 253] width 27 height 15
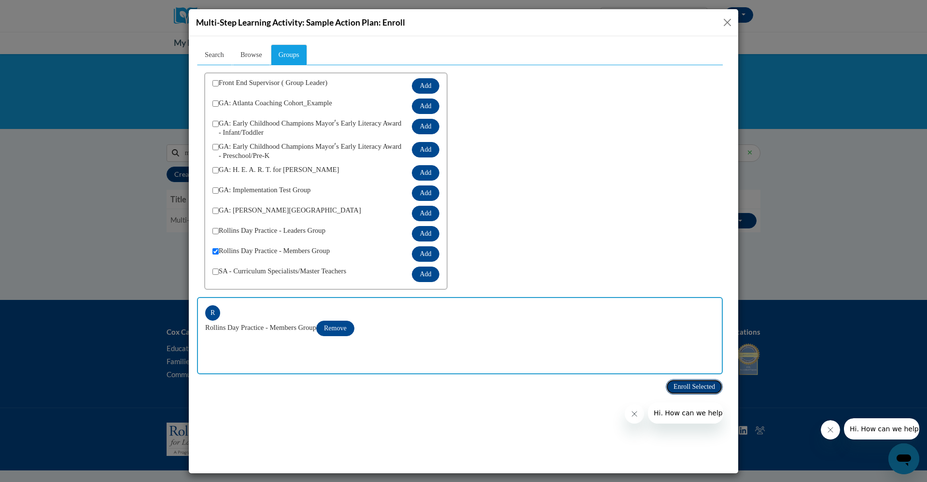
click at [694, 384] on span "Enroll Selected" at bounding box center [694, 385] width 42 height 7
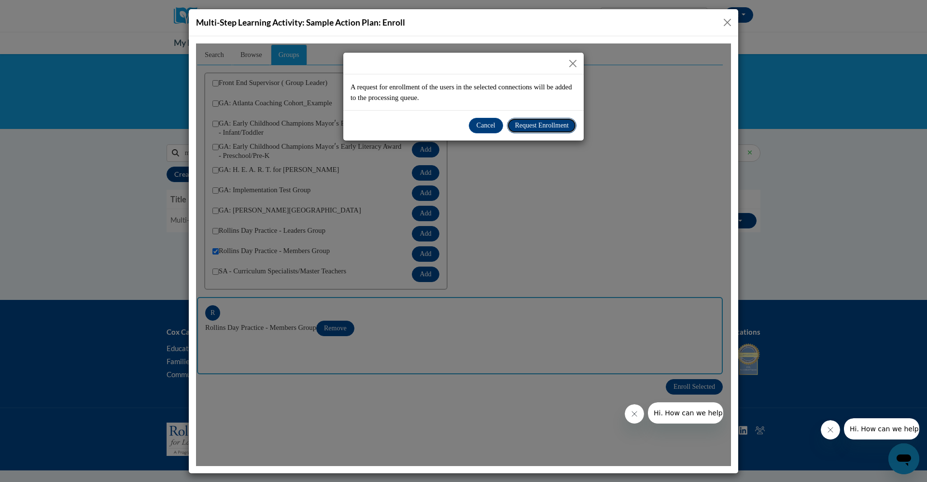
click at [549, 126] on span "Request Enrollment" at bounding box center [541, 124] width 54 height 7
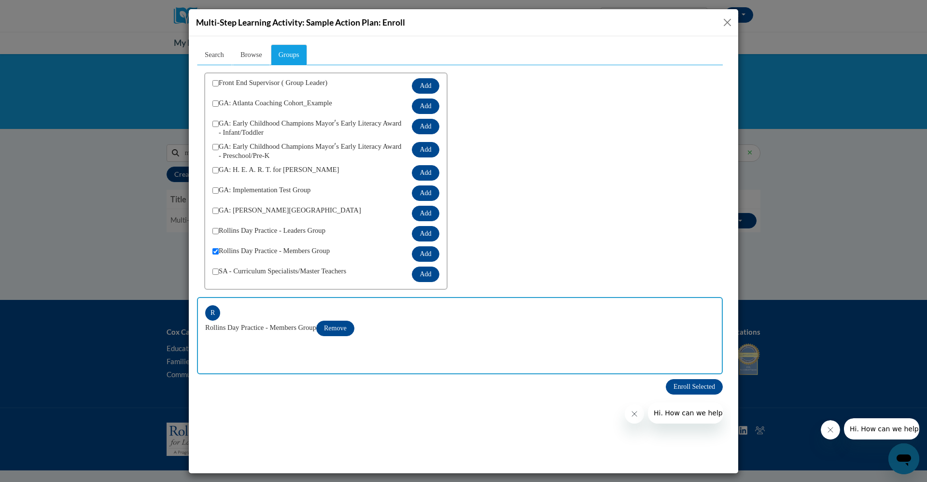
click at [726, 20] on button "Close" at bounding box center [727, 22] width 12 height 12
